Goal: Task Accomplishment & Management: Use online tool/utility

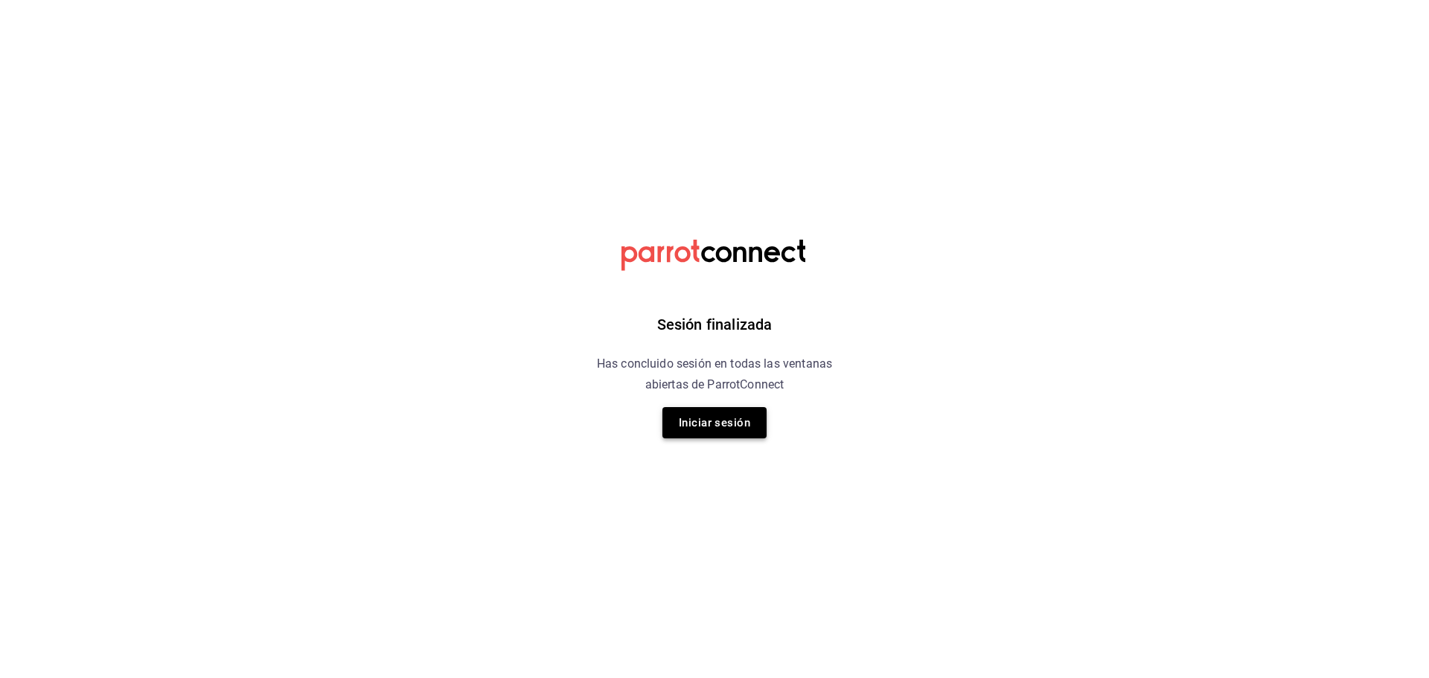
click at [736, 410] on button "Iniciar sesión" at bounding box center [715, 422] width 104 height 31
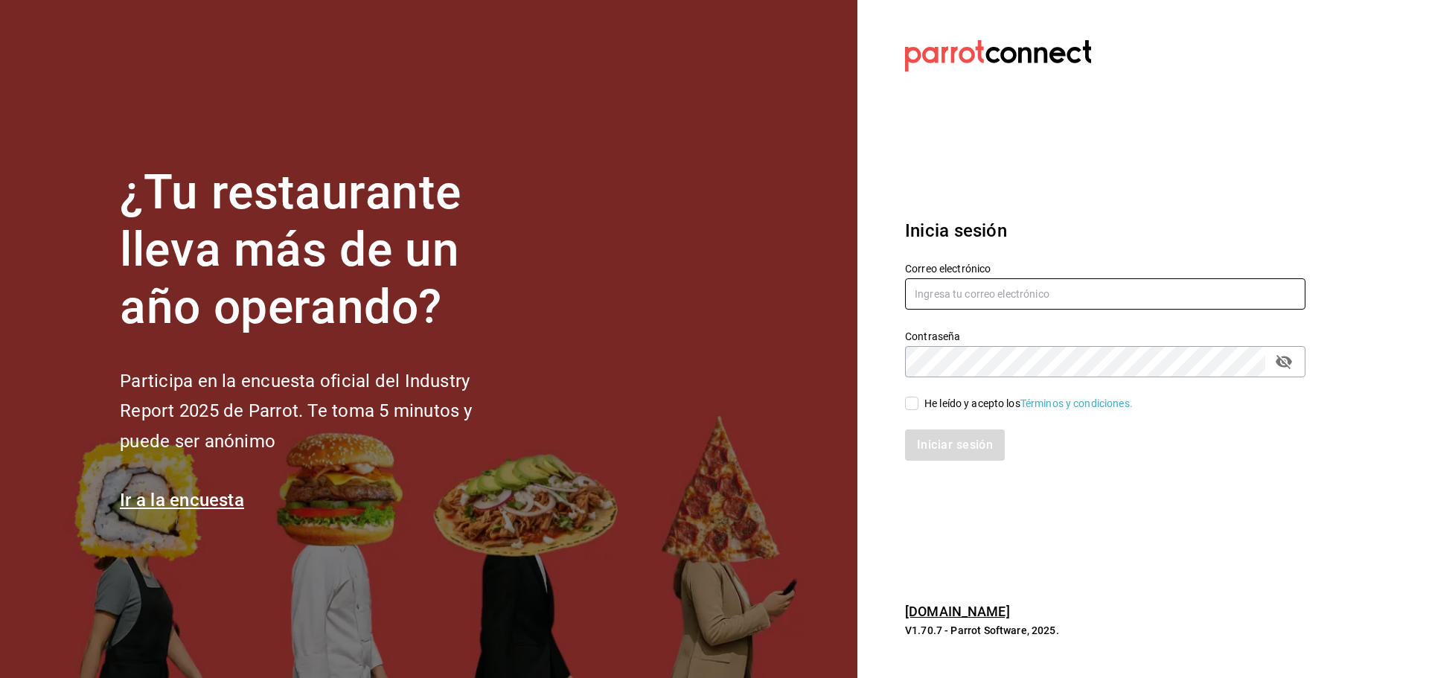
click at [956, 303] on input "text" at bounding box center [1105, 293] width 401 height 31
type input "[EMAIL_ADDRESS][DOMAIN_NAME]"
click at [908, 403] on input "He leído y acepto los Términos y condiciones." at bounding box center [911, 403] width 13 height 13
checkbox input "true"
click at [928, 456] on button "Iniciar sesión" at bounding box center [955, 445] width 101 height 31
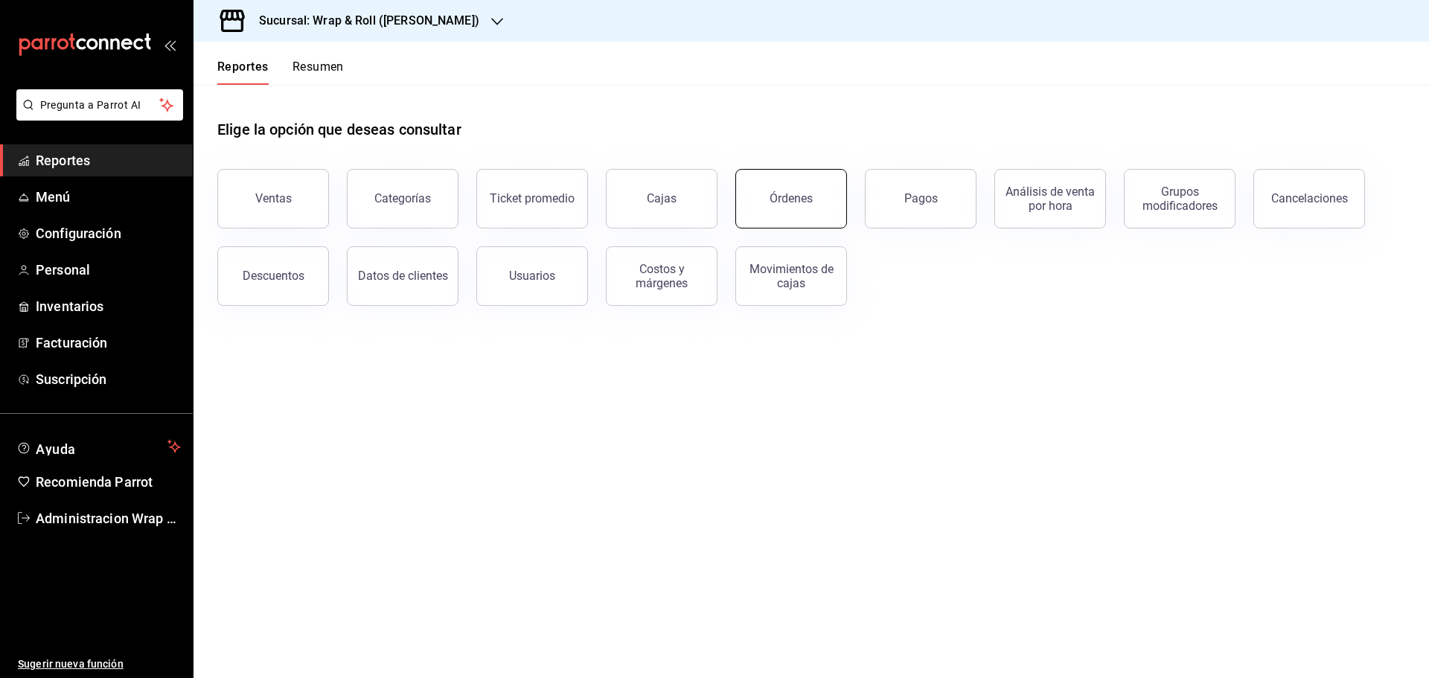
click at [838, 213] on button "Órdenes" at bounding box center [792, 199] width 112 height 60
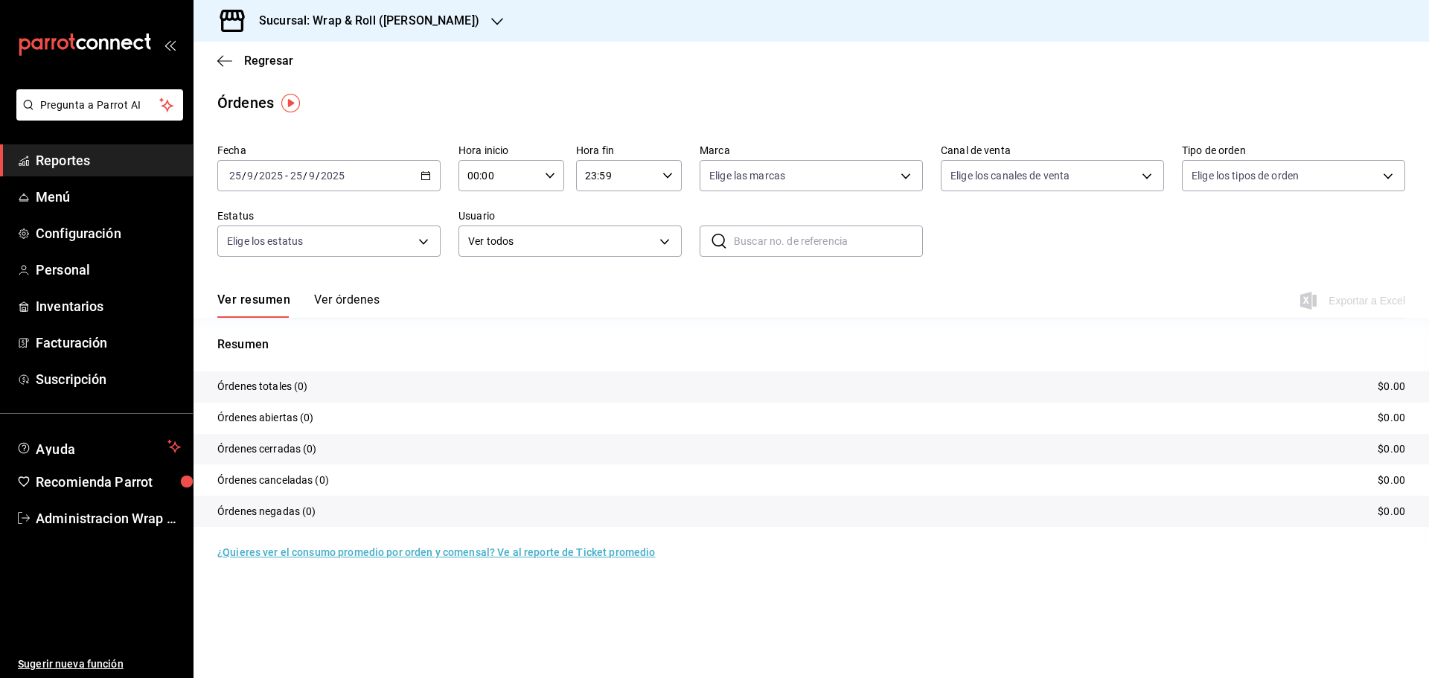
click at [461, 21] on div "Sucursal: Wrap & Roll (Justo Sierra)" at bounding box center [357, 21] width 304 height 42
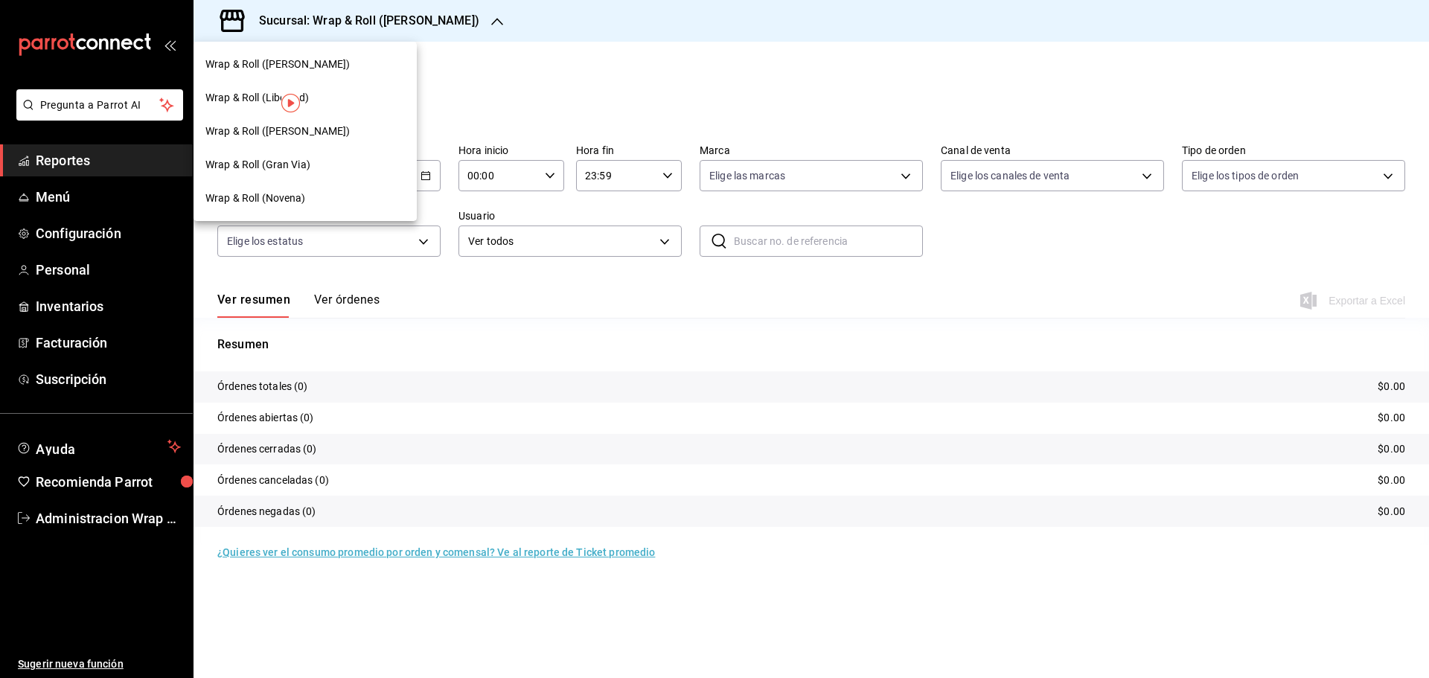
click at [267, 191] on span "Wrap & Roll (Novena)" at bounding box center [255, 199] width 101 height 16
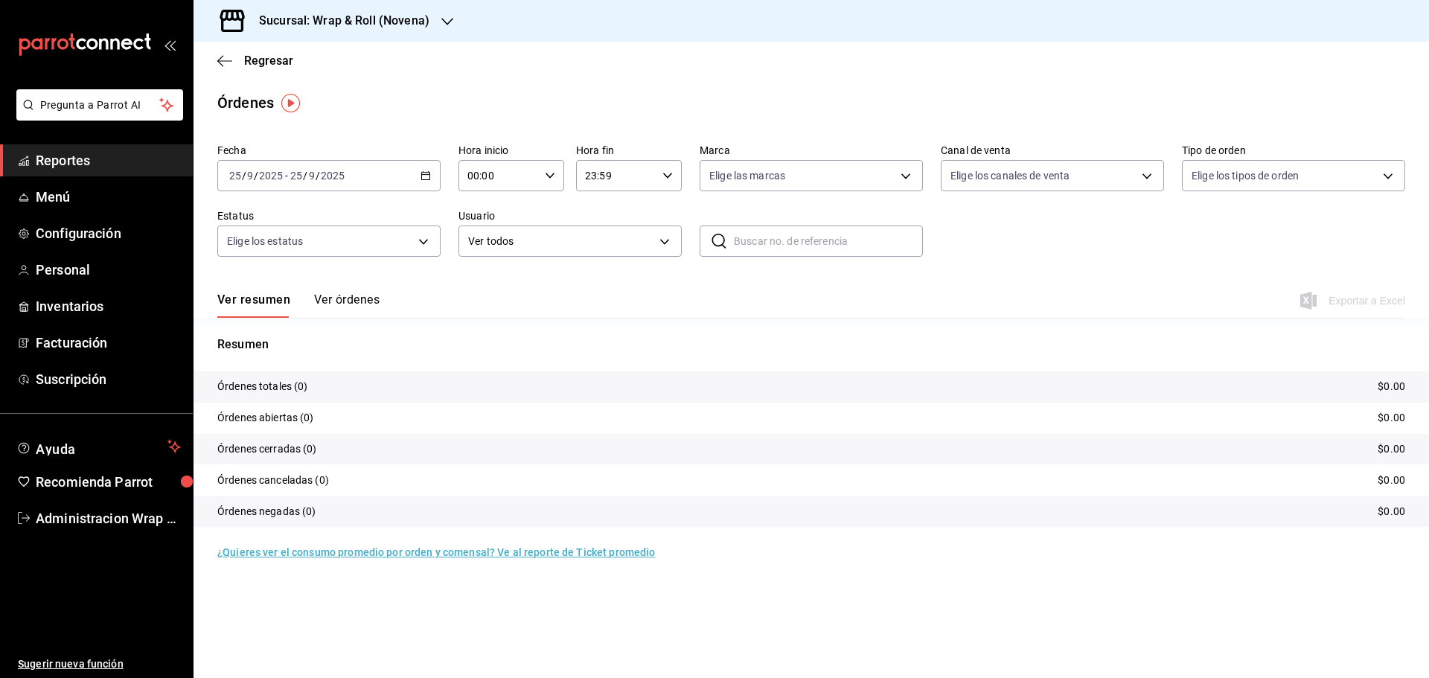
click at [425, 179] on \(Stroke\) "button" at bounding box center [425, 176] width 9 height 8
click at [278, 258] on span "Ayer" at bounding box center [287, 254] width 115 height 16
click at [1389, 301] on span "Exportar a Excel" at bounding box center [1355, 301] width 102 height 18
click at [444, 16] on icon "button" at bounding box center [448, 22] width 12 height 12
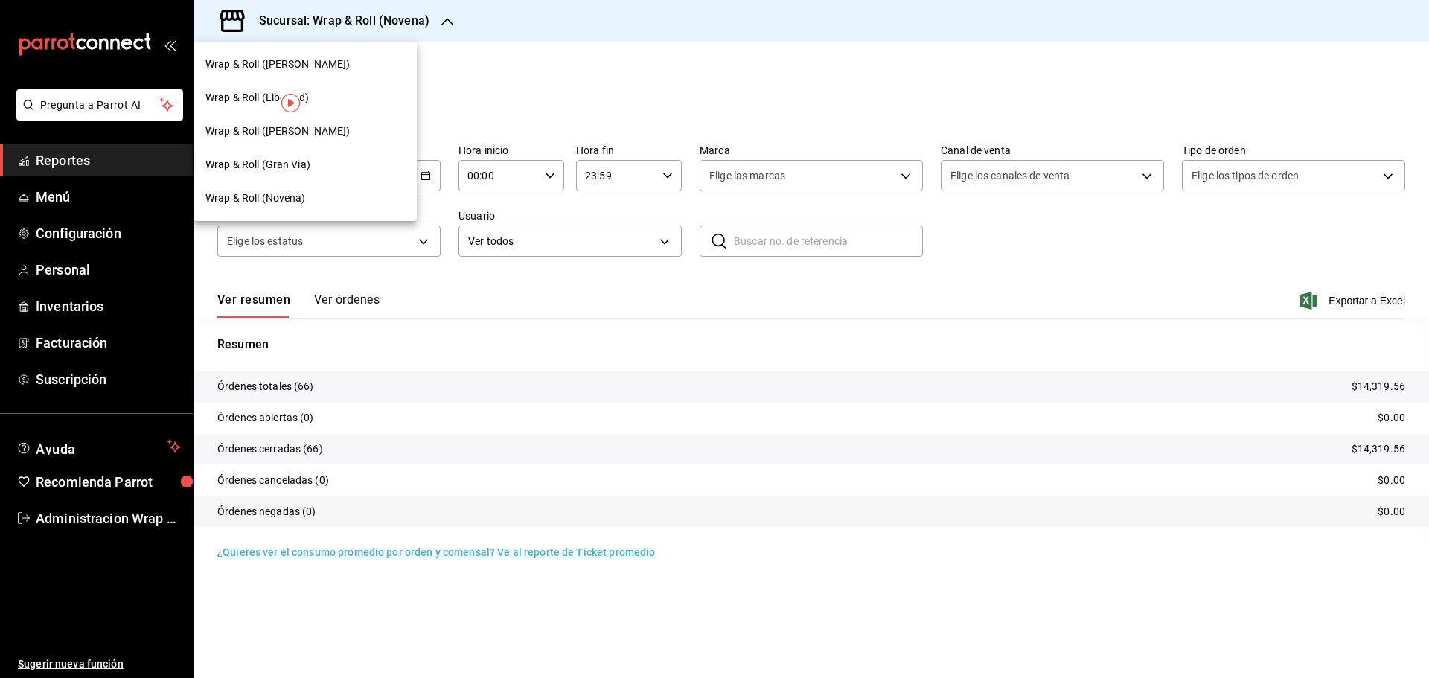
click at [330, 146] on div "Wrap & Roll (Benito Juarez)" at bounding box center [305, 132] width 223 height 34
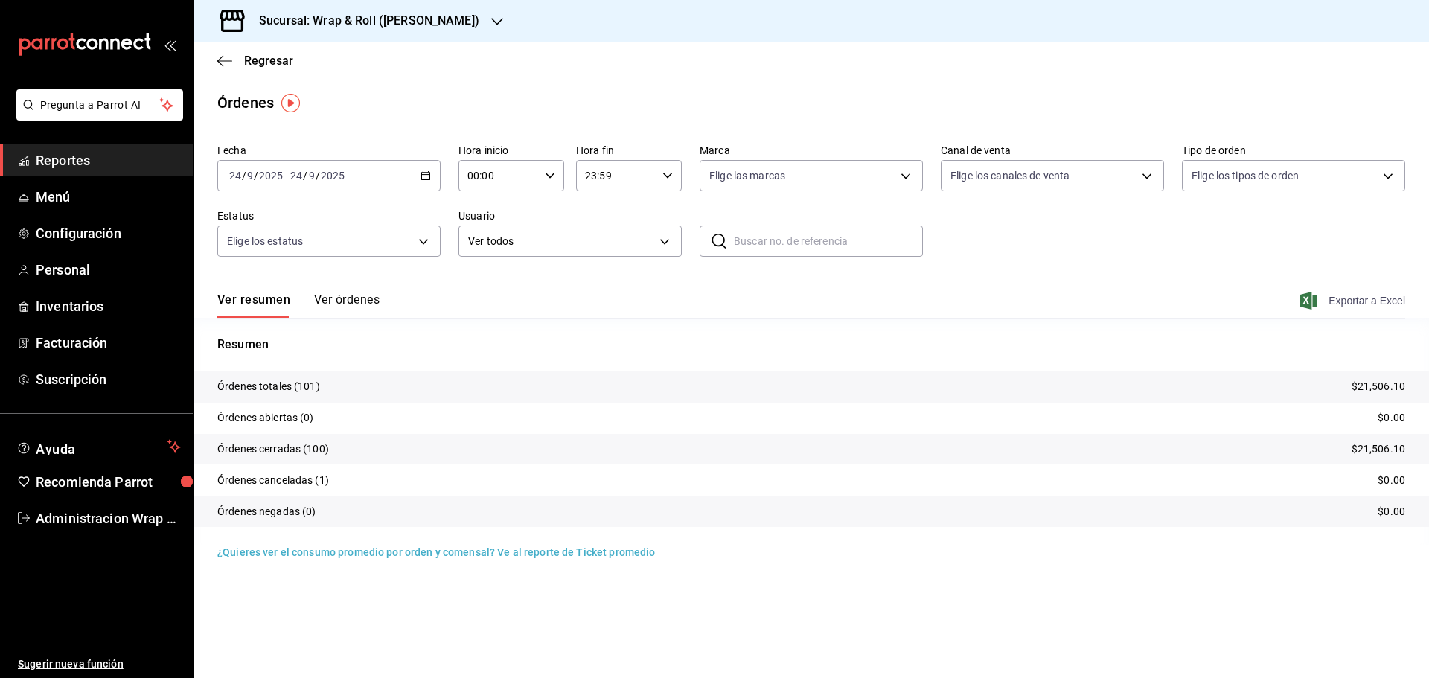
click at [1393, 305] on span "Exportar a Excel" at bounding box center [1355, 301] width 102 height 18
click at [488, 28] on div "Sucursal: Wrap & Roll (Benito Juarez)" at bounding box center [357, 21] width 304 height 42
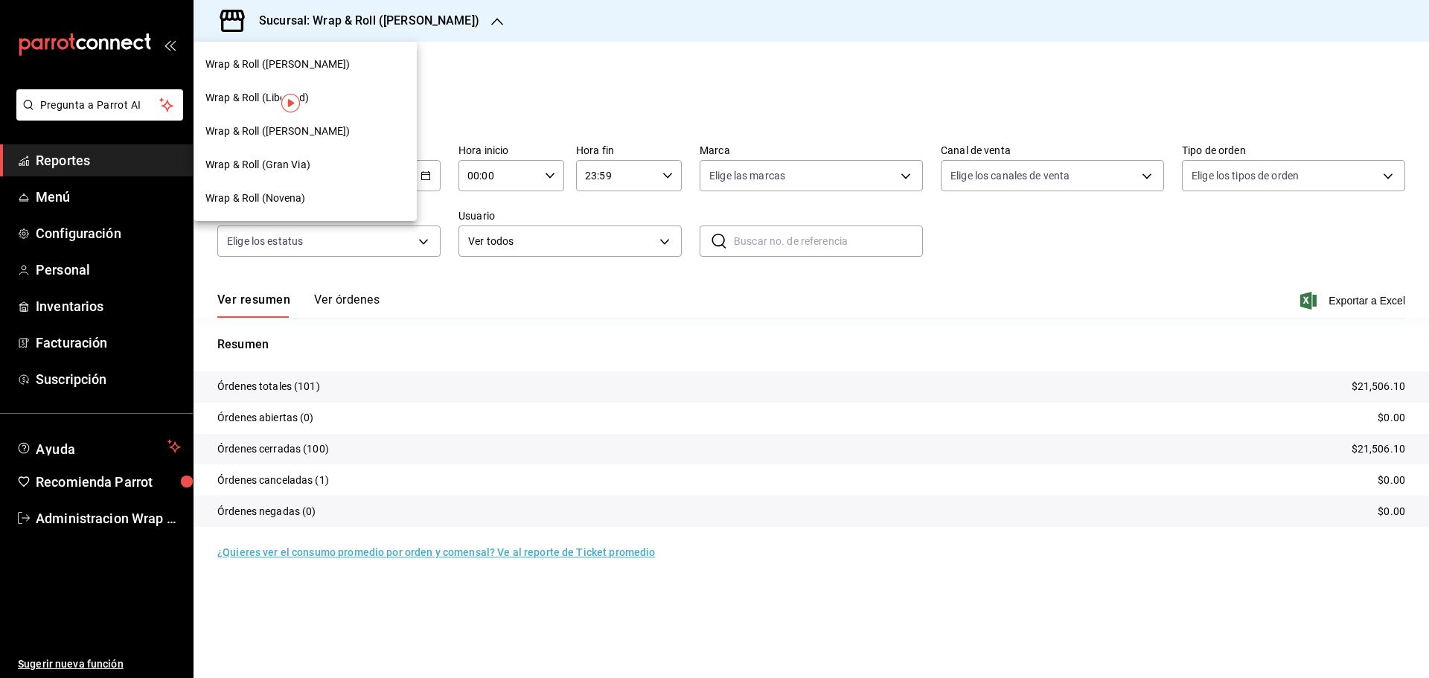
click at [310, 164] on div "Wrap & Roll (Gran Via)" at bounding box center [305, 165] width 200 height 16
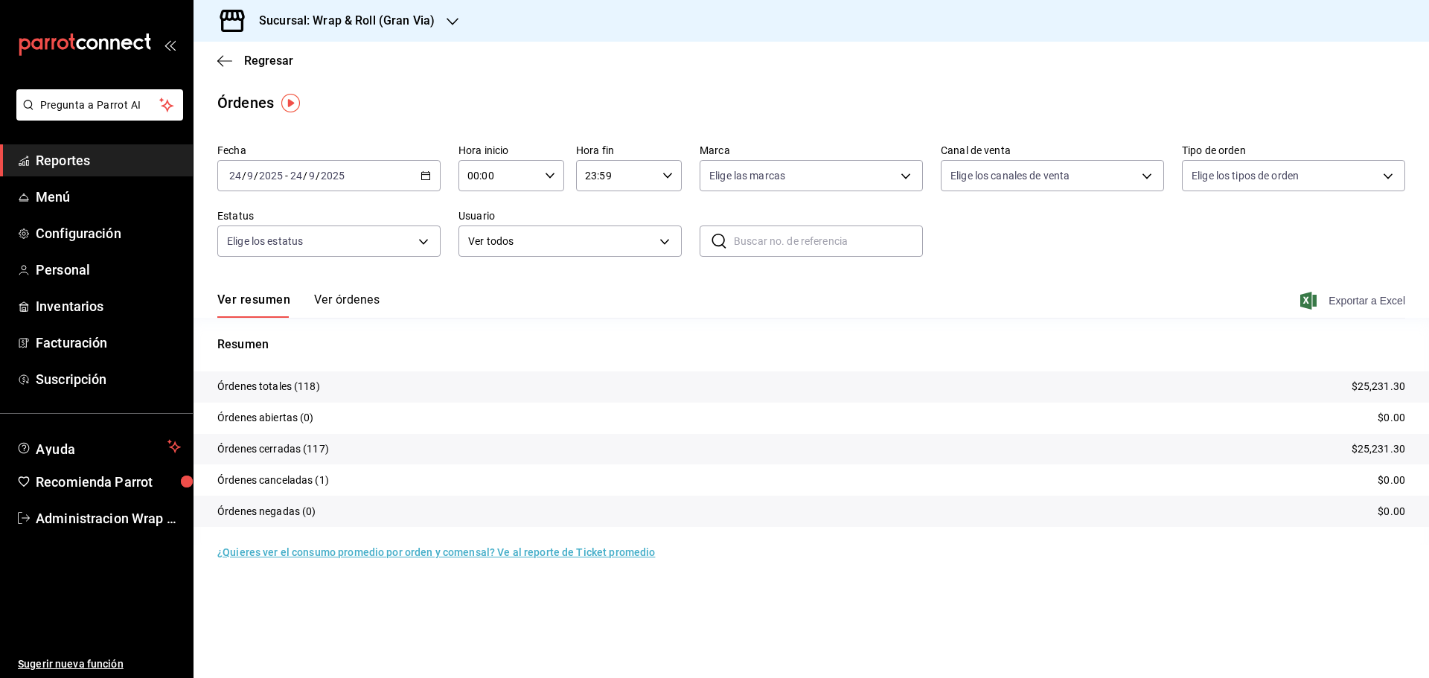
click at [1390, 309] on span "Exportar a Excel" at bounding box center [1355, 301] width 102 height 18
click at [453, 16] on icon "button" at bounding box center [453, 22] width 12 height 12
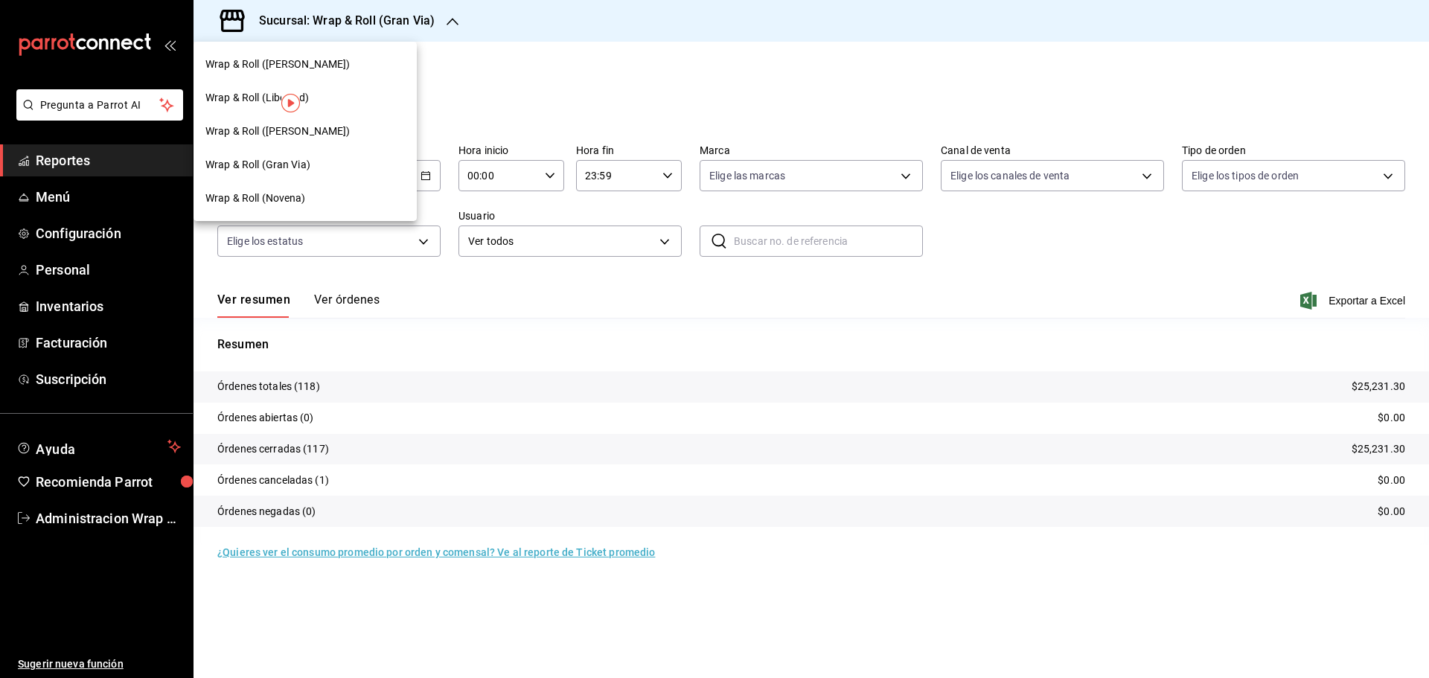
click at [346, 72] on div "Wrap & Roll (Justo Sierra)" at bounding box center [305, 65] width 223 height 34
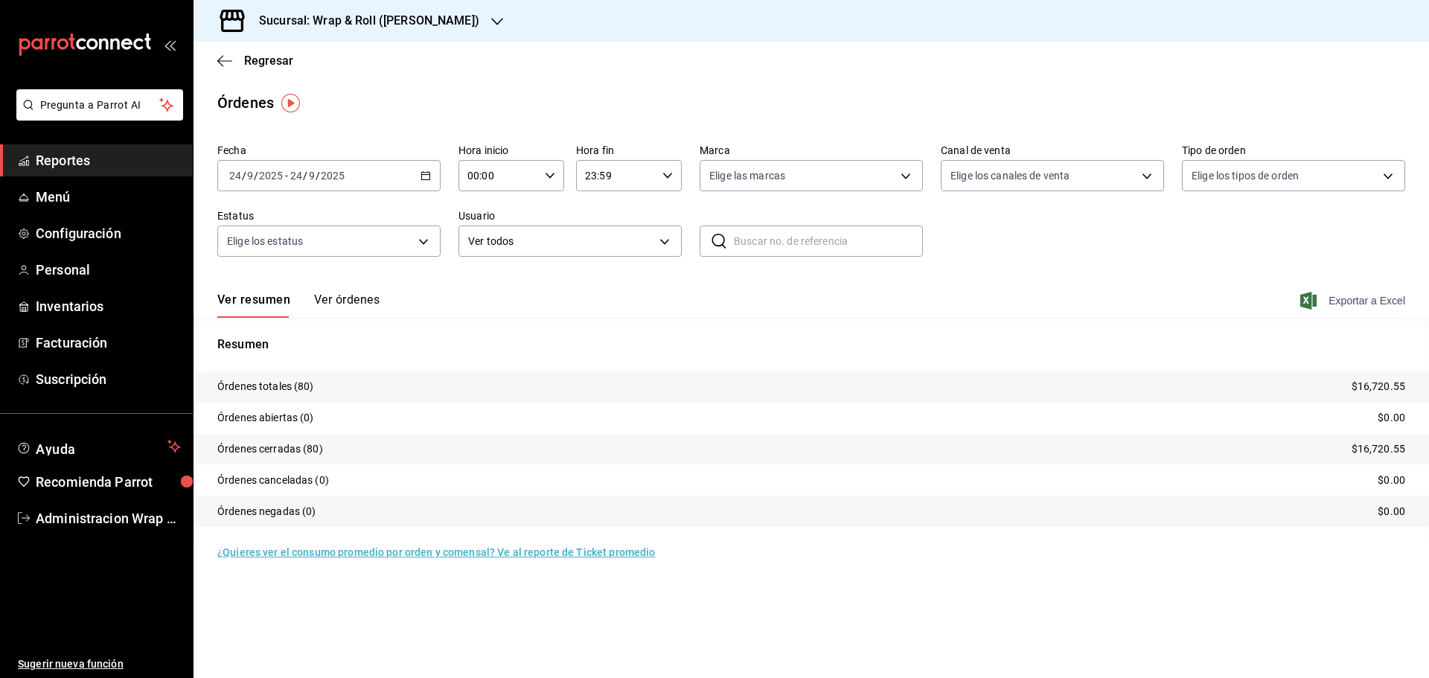
click at [1390, 304] on span "Exportar a Excel" at bounding box center [1355, 301] width 102 height 18
click at [1398, 79] on div "Regresar" at bounding box center [812, 61] width 1236 height 38
